Goal: Transaction & Acquisition: Purchase product/service

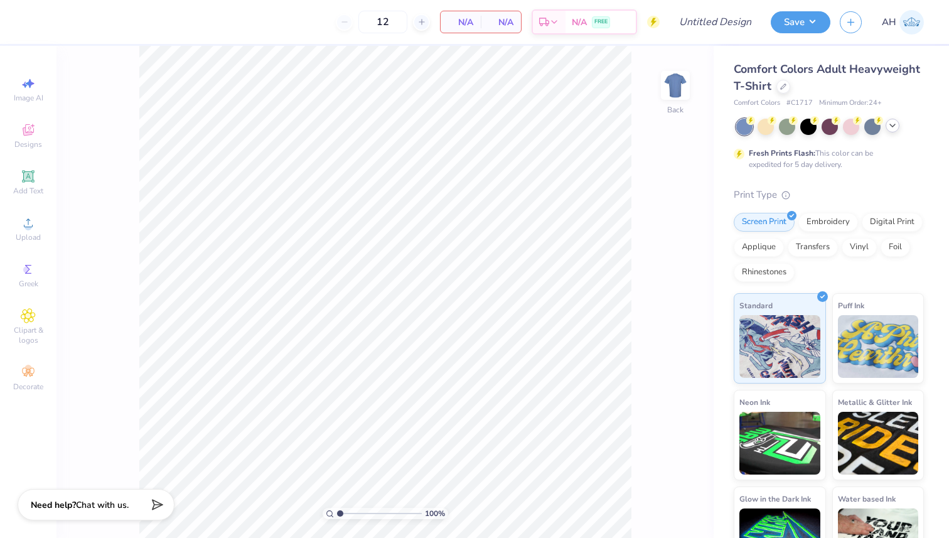
click at [539, 129] on icon at bounding box center [893, 126] width 10 height 10
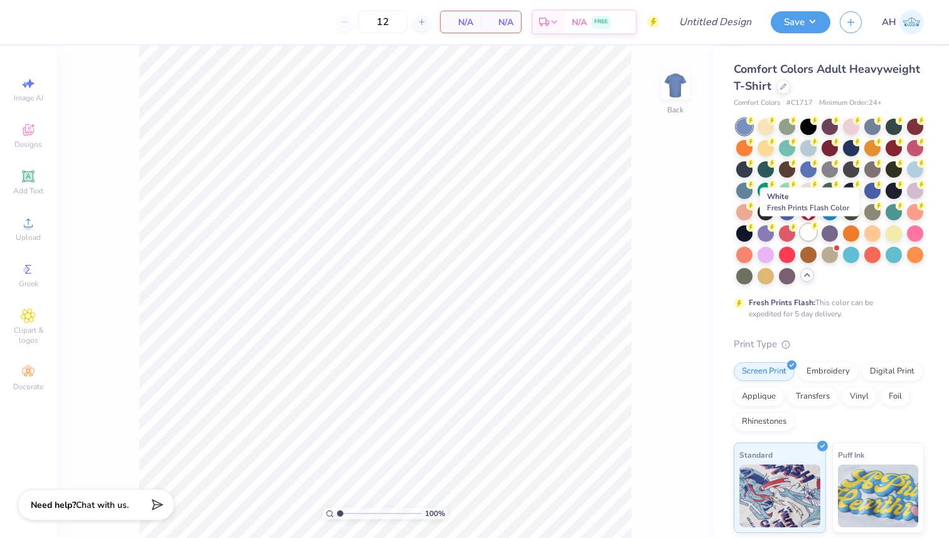
click at [539, 233] on div at bounding box center [808, 232] width 16 height 16
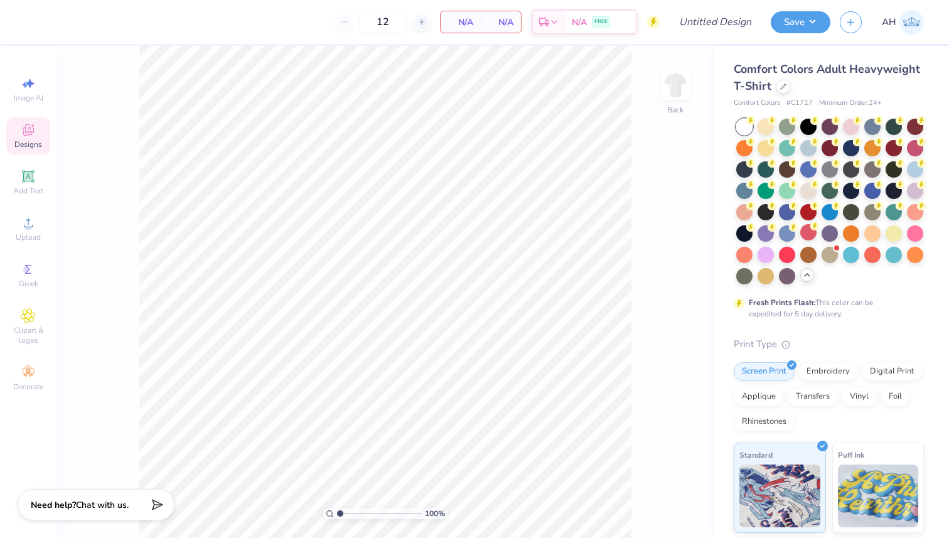
click at [30, 136] on icon at bounding box center [28, 129] width 15 height 15
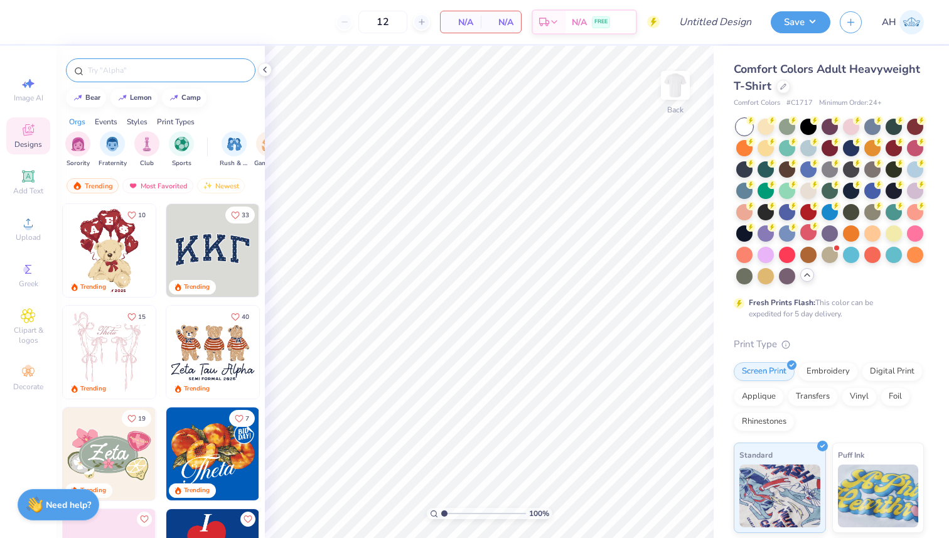
click at [130, 69] on input "text" at bounding box center [167, 70] width 161 height 13
type input "m"
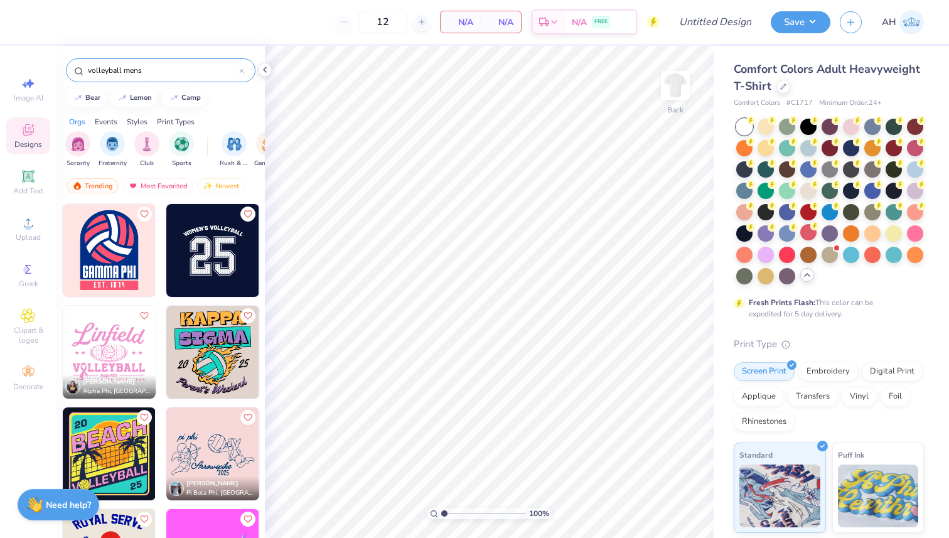
type input "volleyball mens"
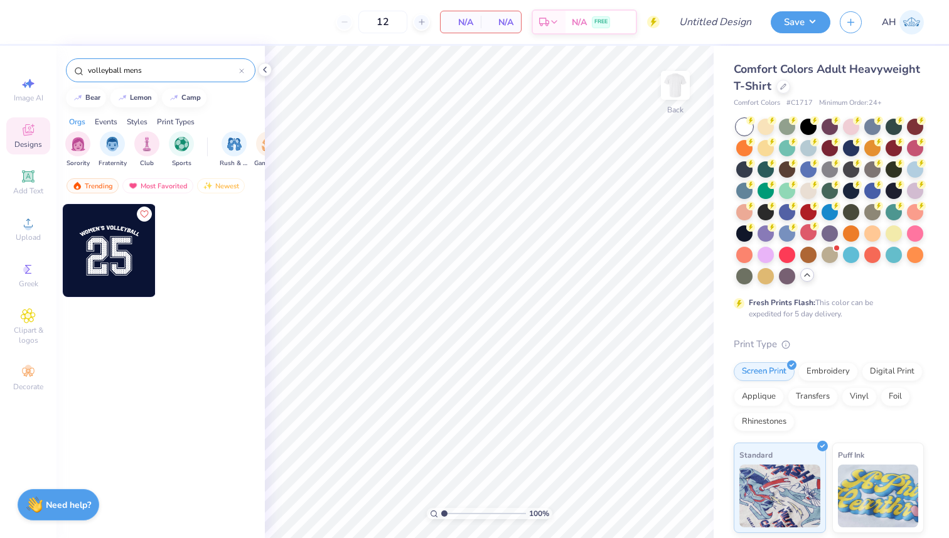
drag, startPoint x: 154, startPoint y: 70, endPoint x: 92, endPoint y: 62, distance: 62.7
click at [92, 64] on input "volleyball mens" at bounding box center [163, 70] width 153 height 13
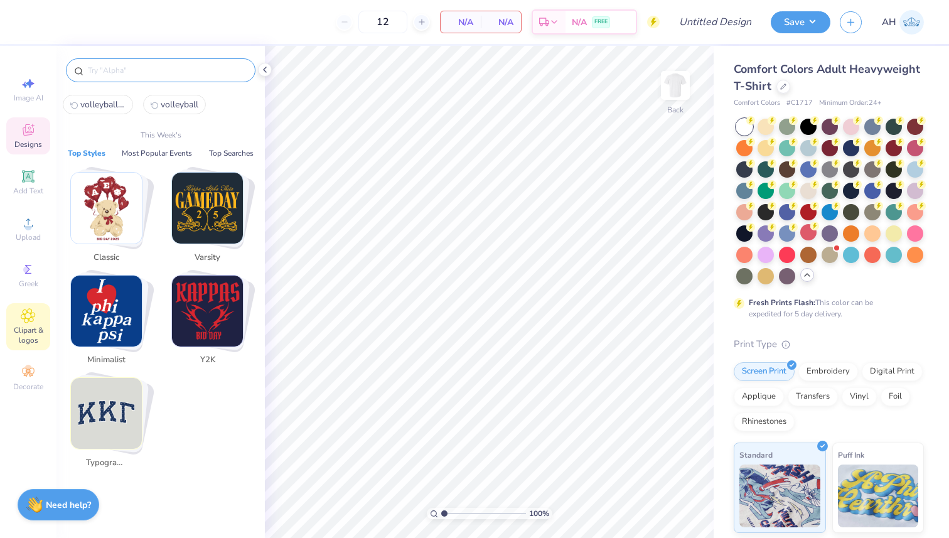
click at [24, 324] on div "Clipart & logos" at bounding box center [28, 326] width 44 height 47
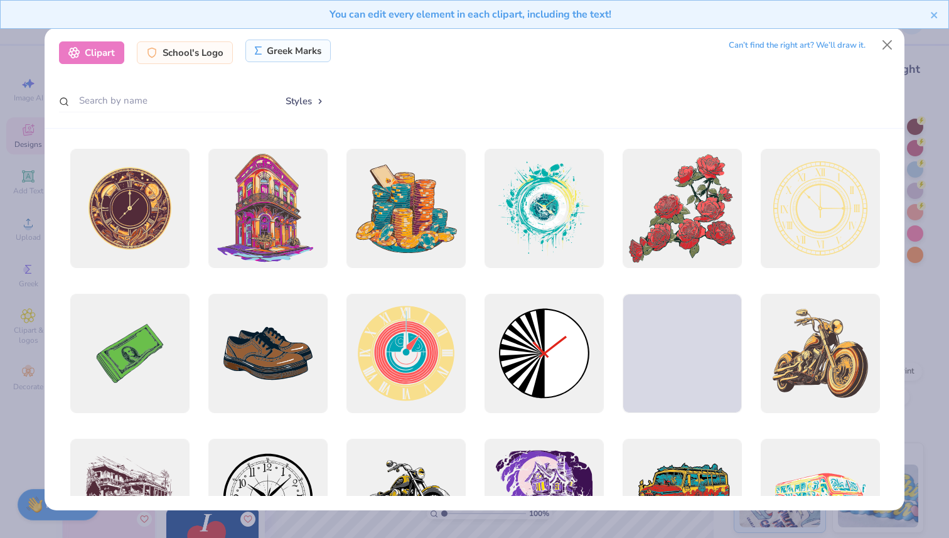
click at [280, 53] on div "Greek Marks" at bounding box center [288, 51] width 86 height 23
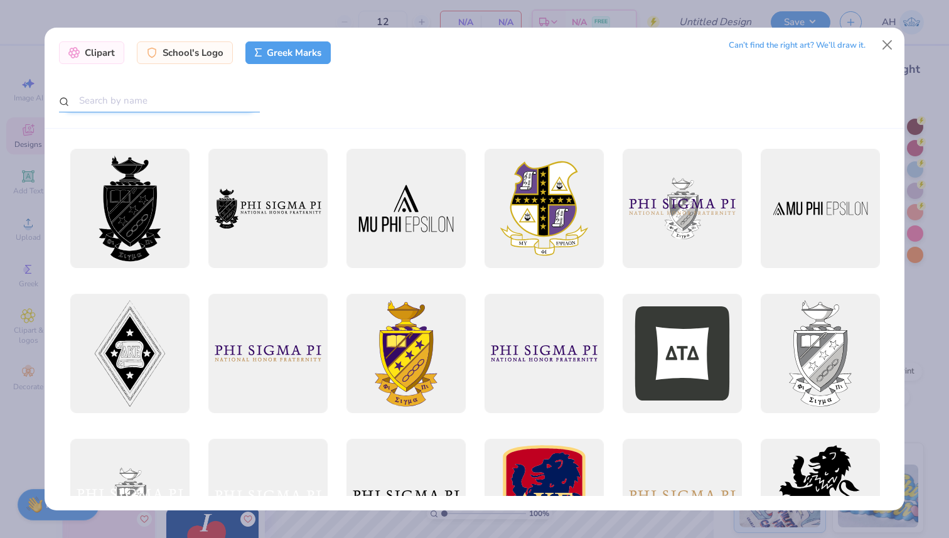
click at [249, 104] on input "text" at bounding box center [159, 100] width 201 height 23
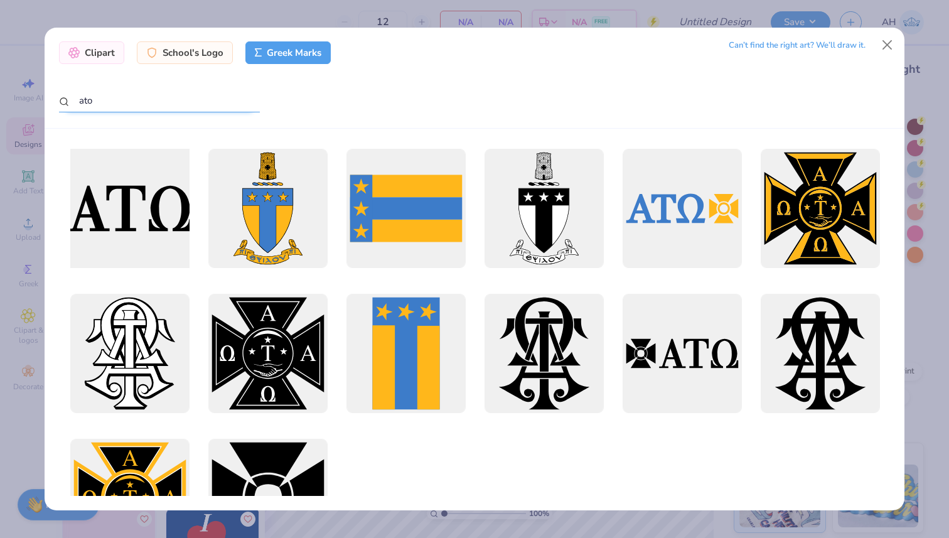
type input "ato"
click at [166, 206] on div at bounding box center [129, 208] width 131 height 131
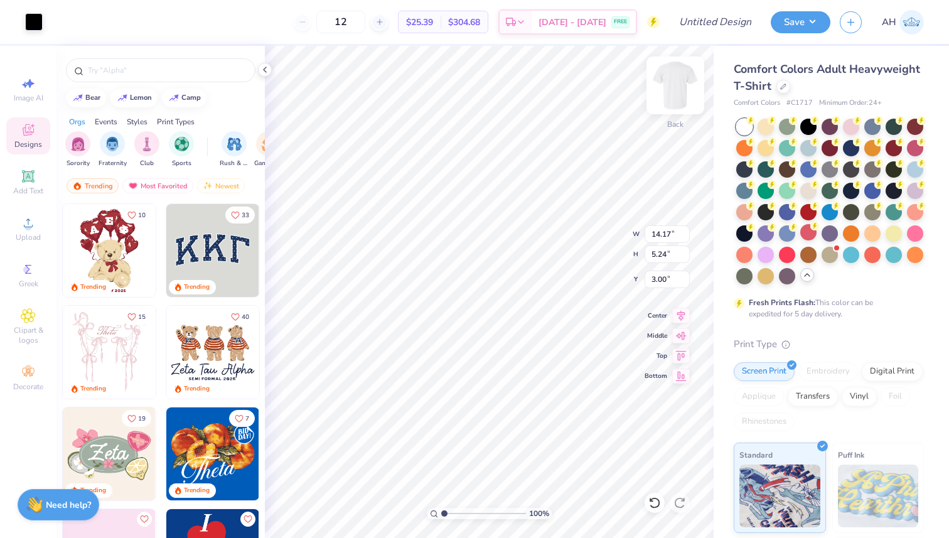
click at [539, 85] on img at bounding box center [675, 85] width 50 height 50
click at [539, 85] on icon at bounding box center [783, 85] width 6 height 6
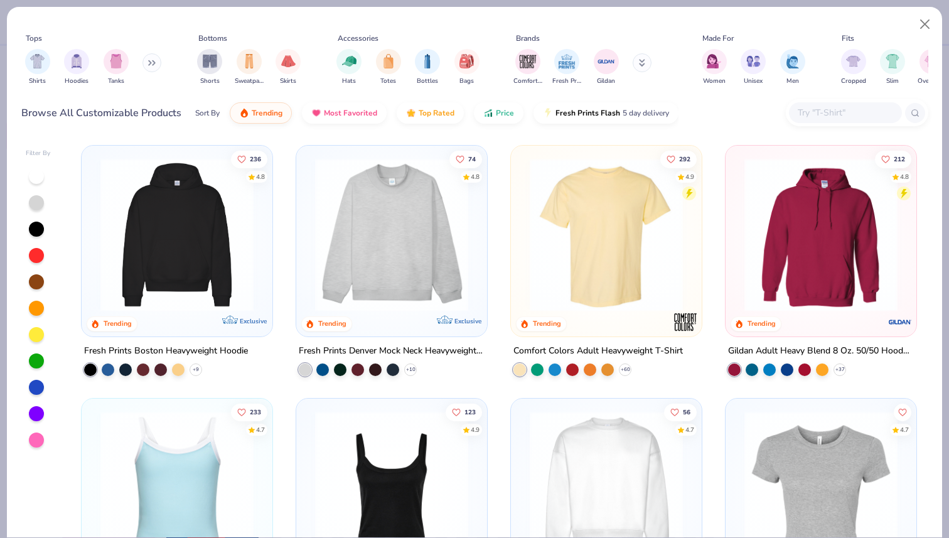
click at [151, 63] on icon at bounding box center [150, 63] width 2 height 4
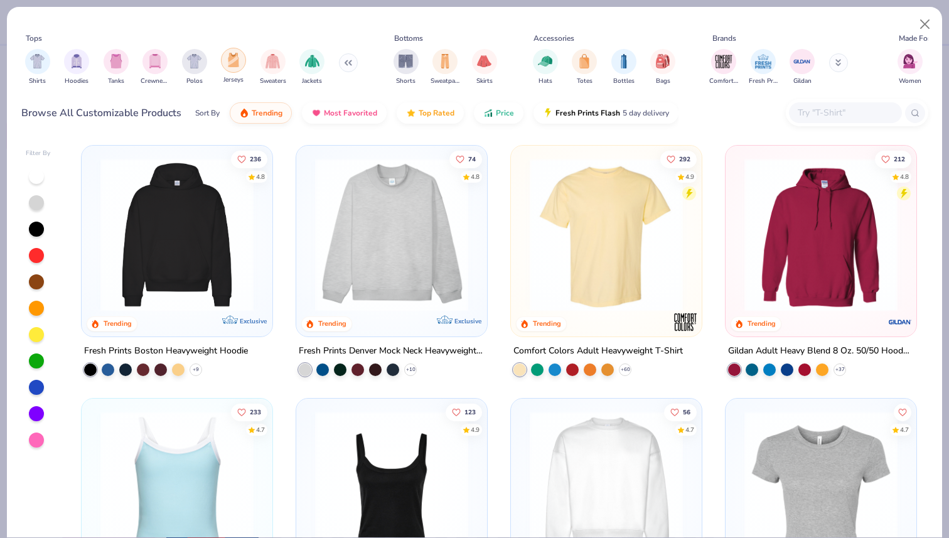
click at [235, 58] on img "filter for Jerseys" at bounding box center [234, 60] width 14 height 14
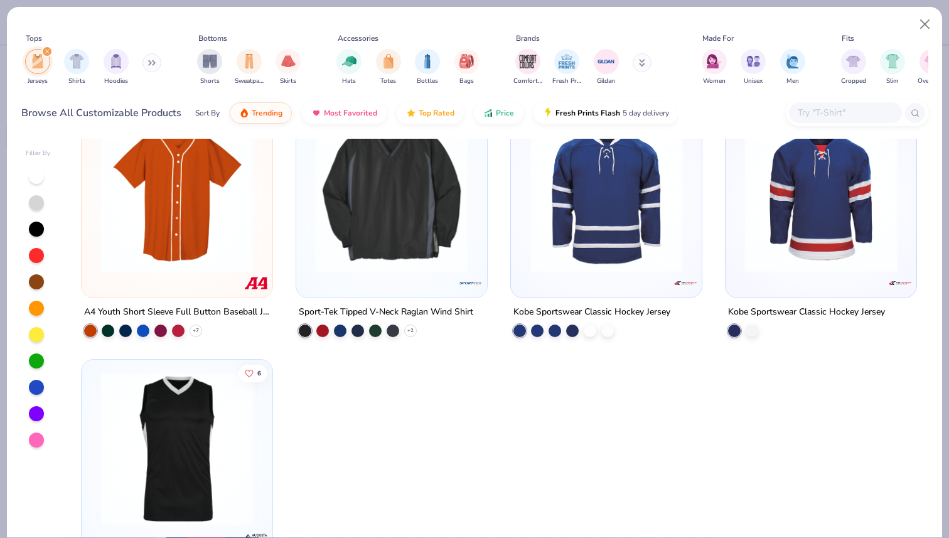
scroll to position [303, 0]
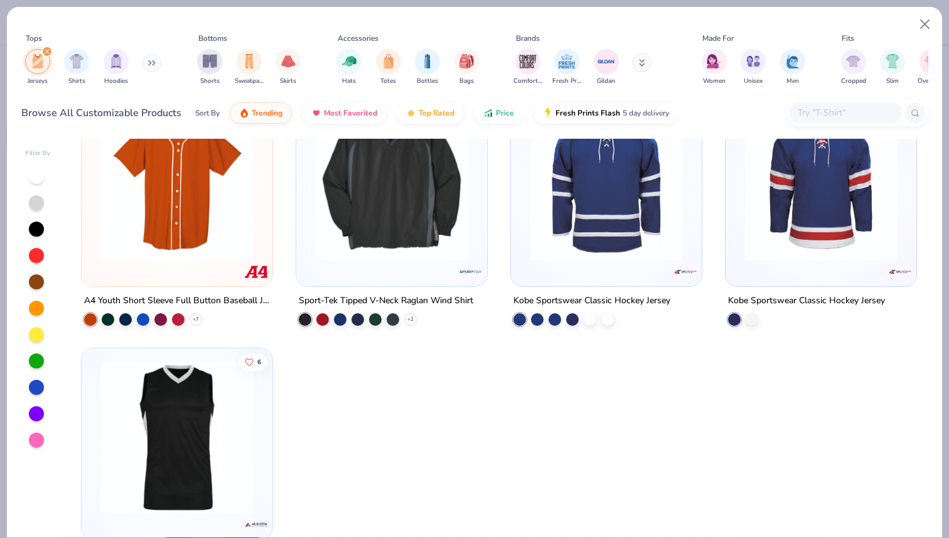
click at [539, 215] on img at bounding box center [607, 184] width 166 height 153
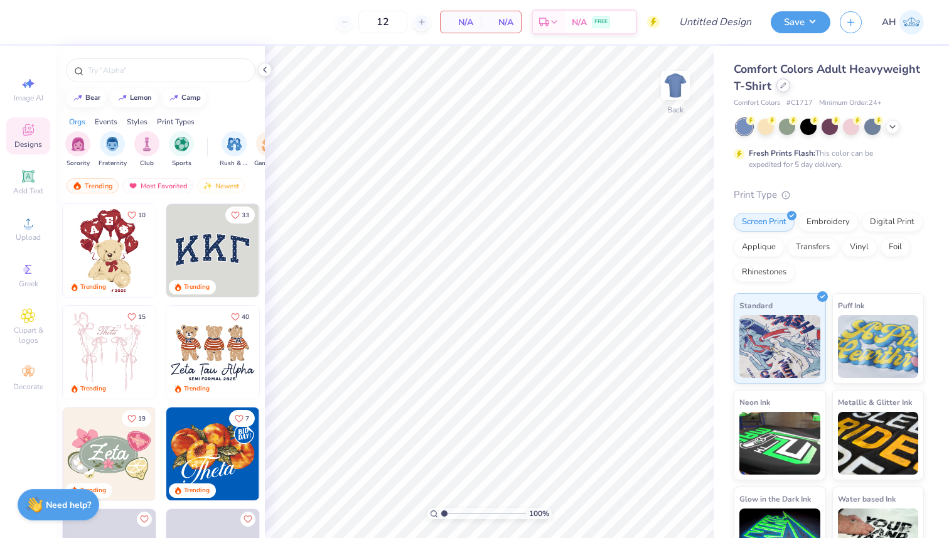
click at [778, 92] on div "Comfort Colors Adult Heavyweight T-Shirt" at bounding box center [829, 78] width 190 height 34
click at [781, 84] on icon at bounding box center [783, 85] width 6 height 6
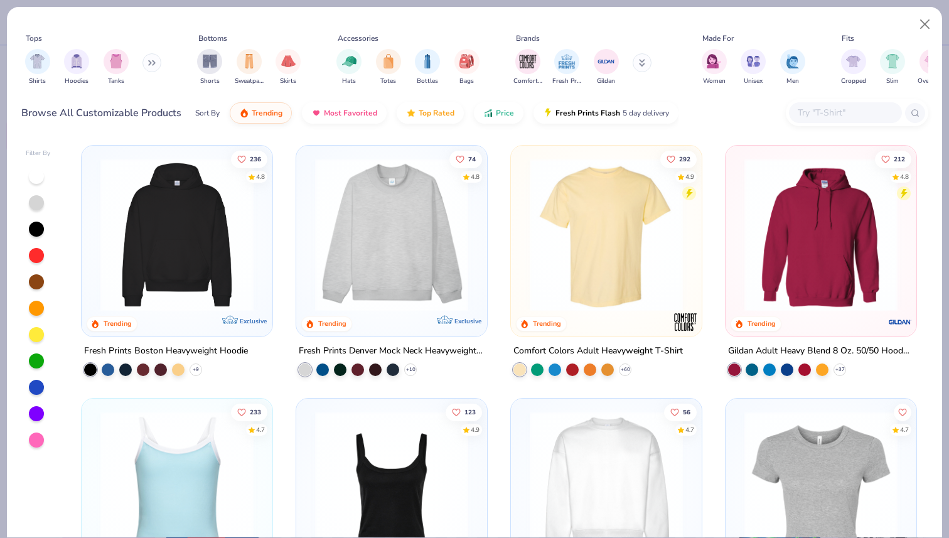
click at [154, 63] on icon at bounding box center [152, 63] width 8 height 6
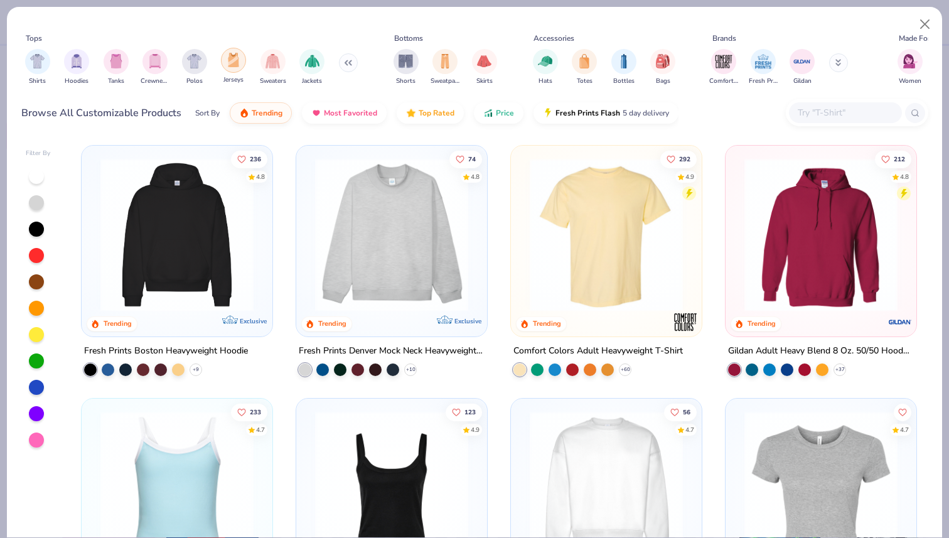
click at [237, 65] on img "filter for Jerseys" at bounding box center [234, 60] width 14 height 14
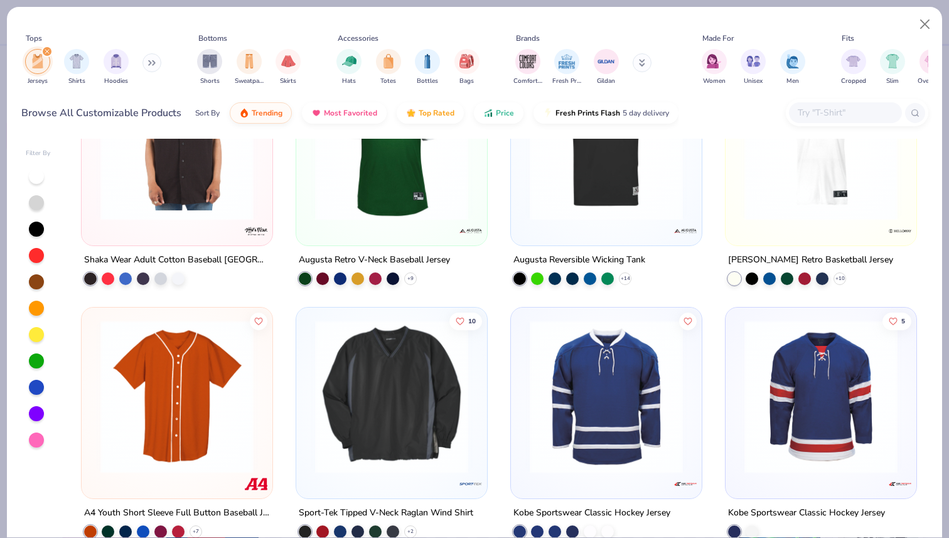
scroll to position [104, 0]
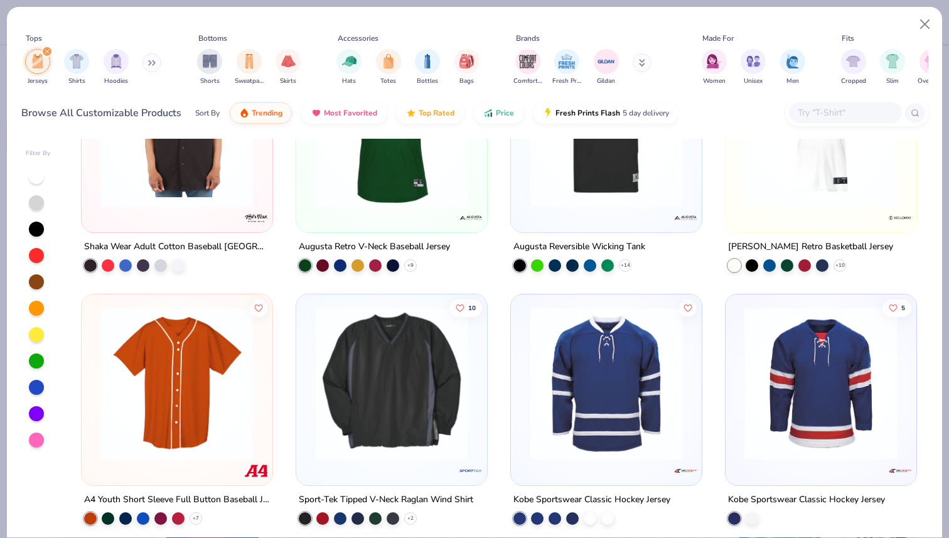
click at [579, 362] on img at bounding box center [607, 383] width 166 height 153
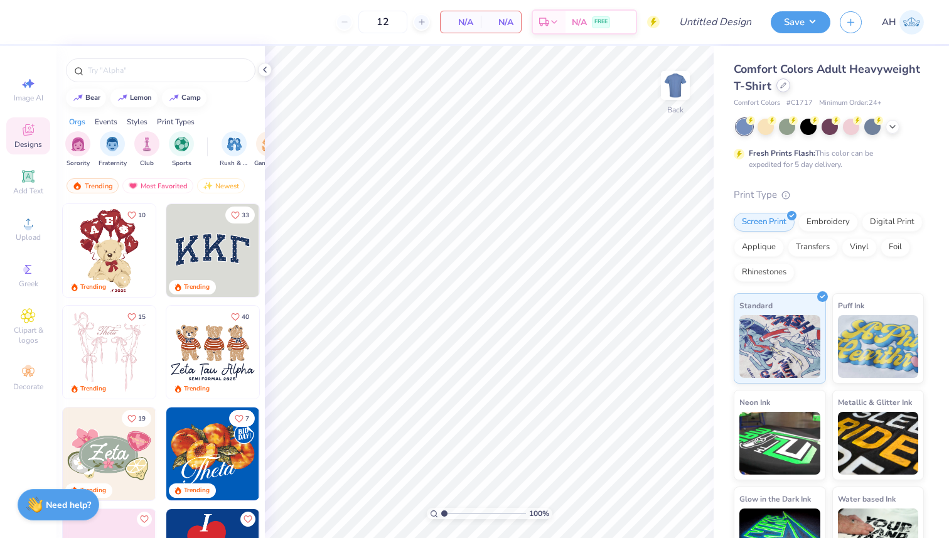
click at [780, 89] on div at bounding box center [784, 85] width 14 height 14
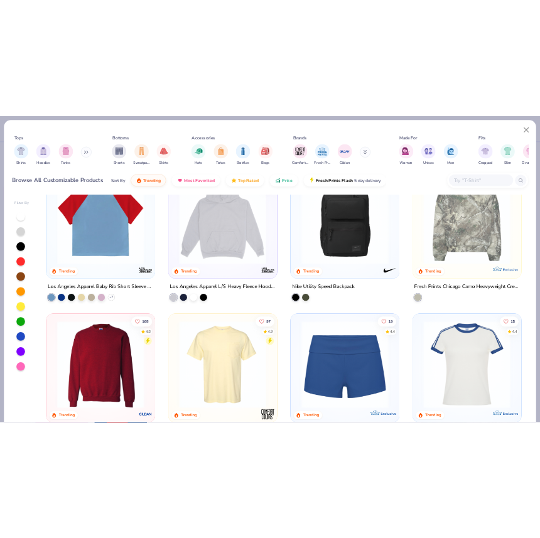
scroll to position [1033, 0]
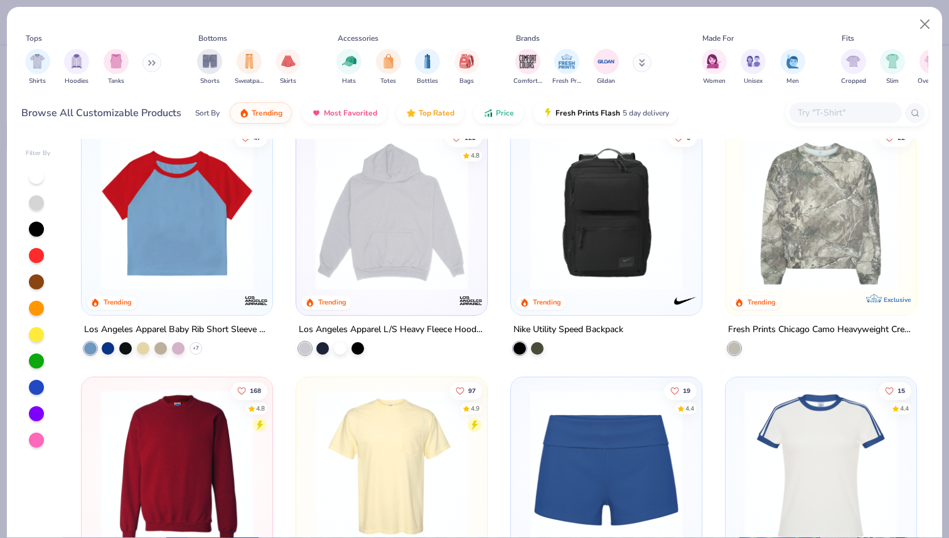
click at [805, 216] on img at bounding box center [821, 213] width 166 height 153
